Goal: Navigation & Orientation: Find specific page/section

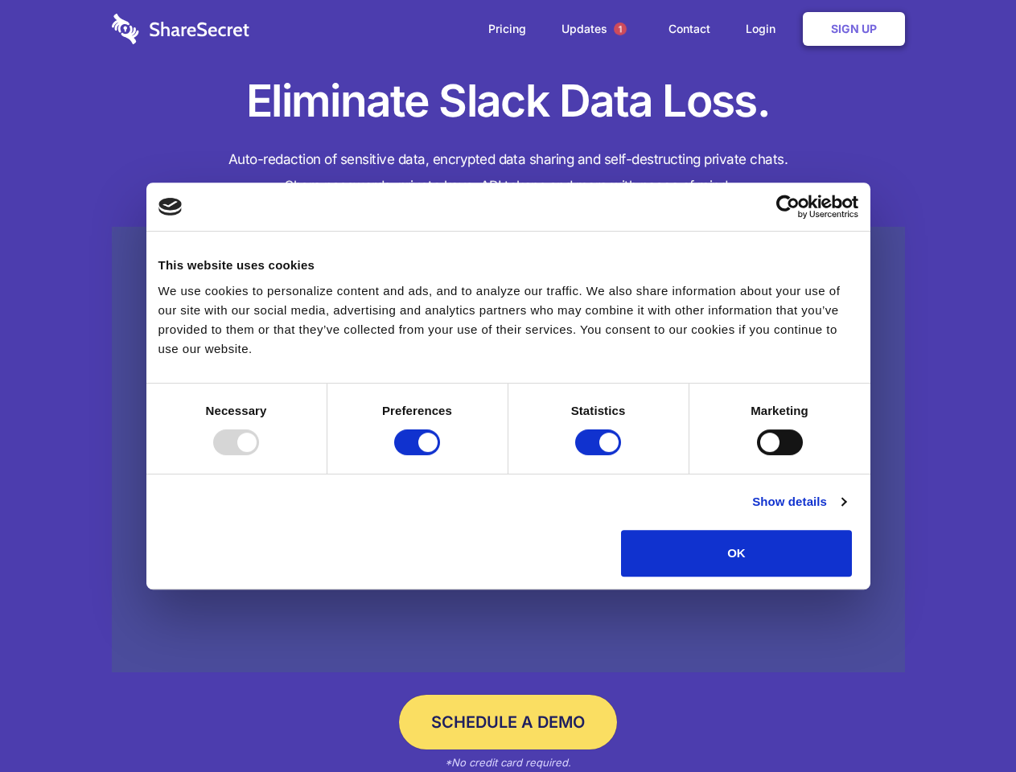
click at [259, 455] on div at bounding box center [236, 442] width 46 height 26
click at [440, 455] on input "Preferences" at bounding box center [417, 442] width 46 height 26
checkbox input "false"
click at [600, 455] on input "Statistics" at bounding box center [598, 442] width 46 height 26
checkbox input "false"
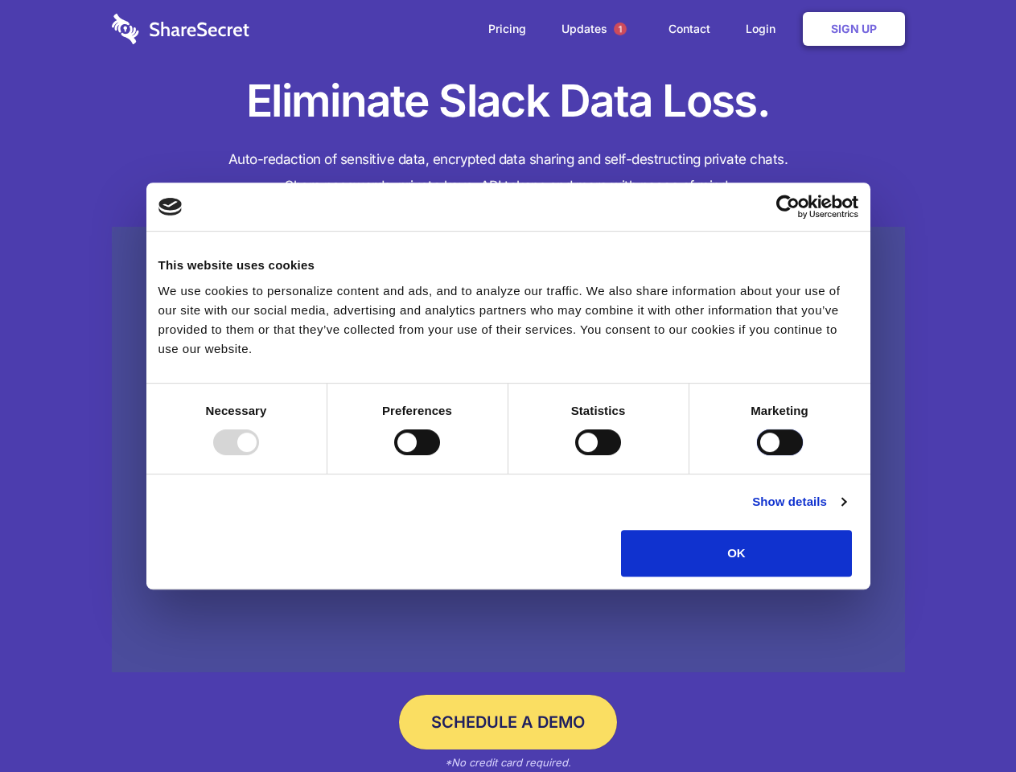
click at [757, 455] on input "Marketing" at bounding box center [780, 442] width 46 height 26
checkbox input "true"
click at [845, 511] on link "Show details" at bounding box center [798, 501] width 93 height 19
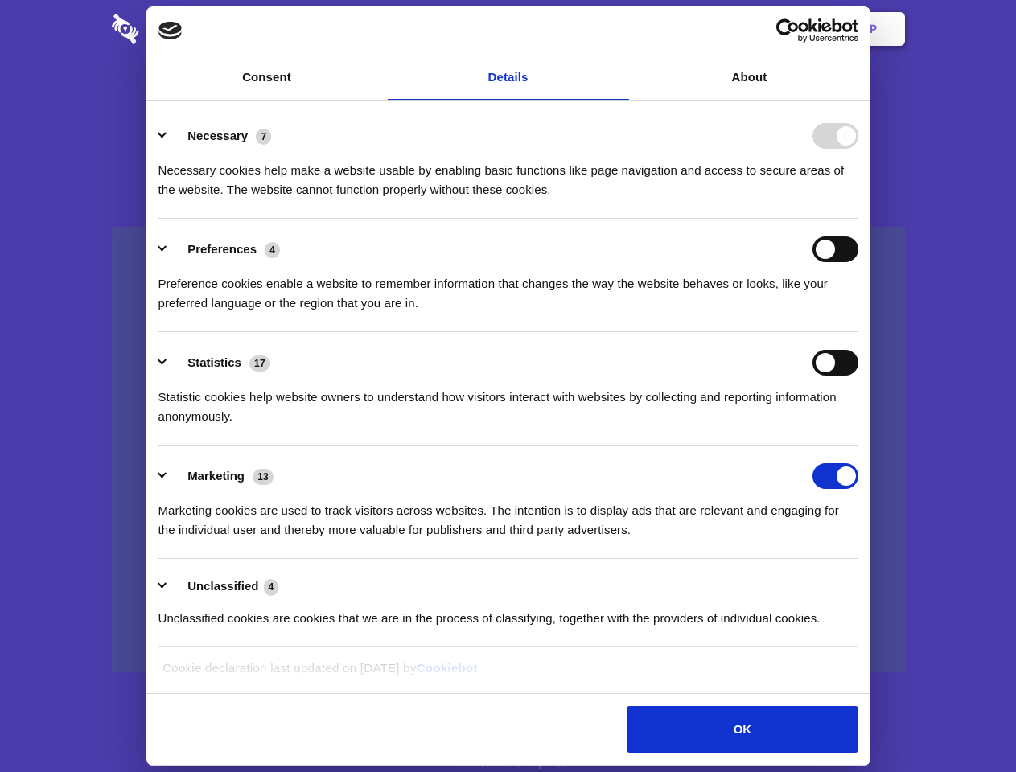
click at [858, 219] on li "Necessary 7 Necessary cookies help make a website usable by enabling basic func…" at bounding box center [508, 161] width 700 height 113
click at [619, 29] on span "1" at bounding box center [620, 29] width 13 height 13
